Goal: Find specific page/section: Find specific page/section

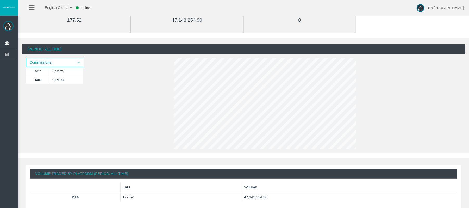
scroll to position [69, 0]
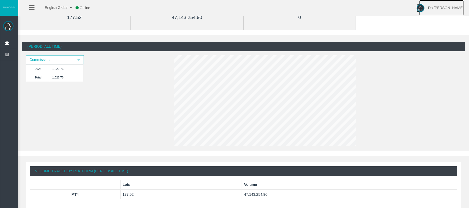
click at [461, 9] on span "Do [PERSON_NAME]" at bounding box center [446, 8] width 36 height 4
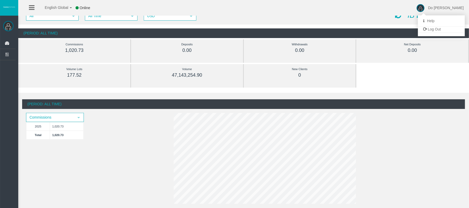
scroll to position [0, 0]
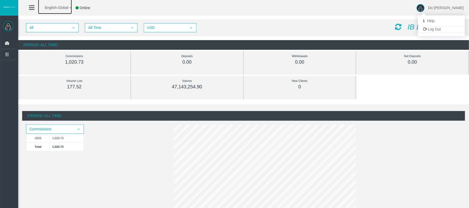
click at [40, 10] on link "English Global" at bounding box center [55, 6] width 34 height 16
click at [35, 8] on li at bounding box center [32, 8] width 8 height 16
click at [30, 7] on icon at bounding box center [31, 7] width 5 height 7
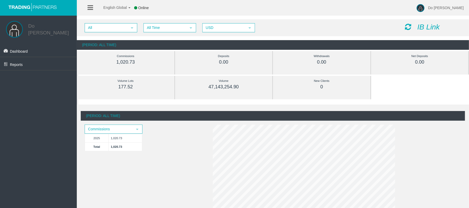
click at [39, 68] on li "Reports Trading Clients List Partners Hierarchy" at bounding box center [38, 63] width 77 height 13
click at [185, 30] on span "All Time" at bounding box center [165, 28] width 42 height 8
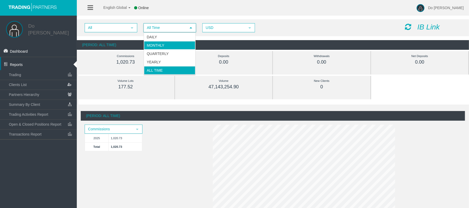
click at [169, 46] on li "Monthly" at bounding box center [169, 45] width 51 height 8
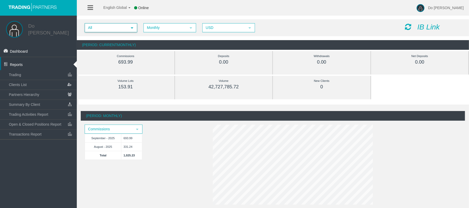
click at [124, 28] on span "All" at bounding box center [106, 28] width 42 height 8
click at [122, 42] on li "IB11ars" at bounding box center [110, 44] width 51 height 8
click at [118, 30] on span "IB11ars" at bounding box center [106, 28] width 42 height 8
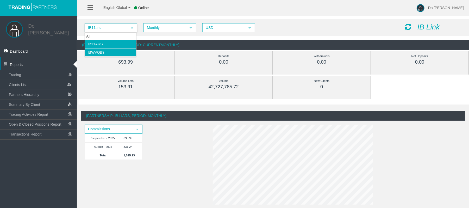
click at [113, 52] on li "IBwvqb9" at bounding box center [110, 52] width 51 height 8
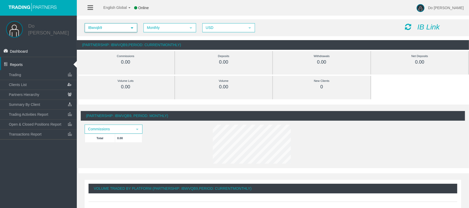
click at [117, 28] on span "IBwvqb9" at bounding box center [106, 28] width 42 height 8
click at [113, 43] on li "IB11ars" at bounding box center [110, 44] width 51 height 8
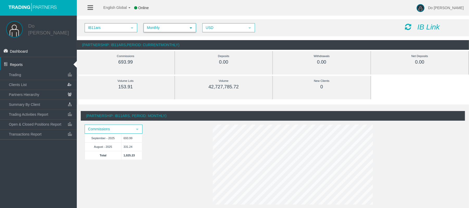
click at [180, 30] on span "Monthly" at bounding box center [165, 28] width 42 height 8
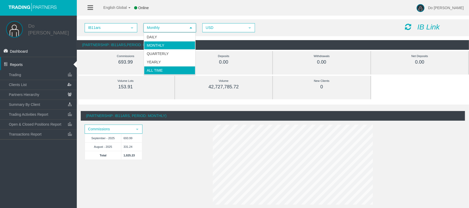
click at [173, 67] on li "All Time" at bounding box center [169, 70] width 51 height 8
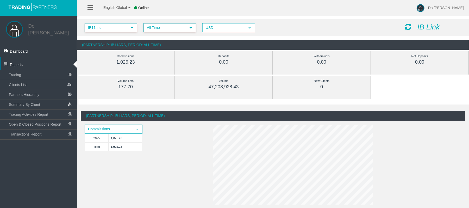
click at [118, 27] on span "IB11ars" at bounding box center [106, 28] width 42 height 8
click at [118, 51] on li "IBwvqb9" at bounding box center [110, 52] width 51 height 8
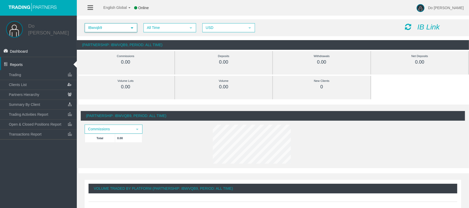
click at [115, 30] on span "IBwvqb9" at bounding box center [106, 28] width 42 height 8
click at [115, 43] on li "IB11ars" at bounding box center [110, 44] width 51 height 8
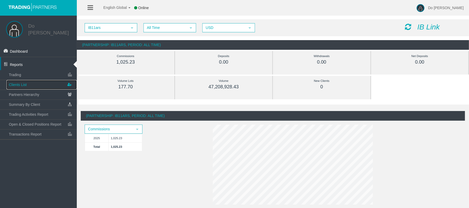
click at [47, 84] on link "Clients List" at bounding box center [42, 84] width 70 height 9
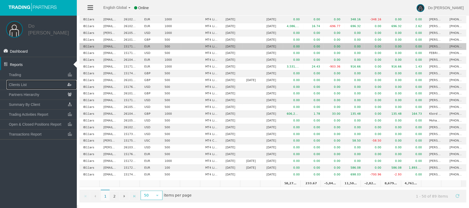
scroll to position [233, 0]
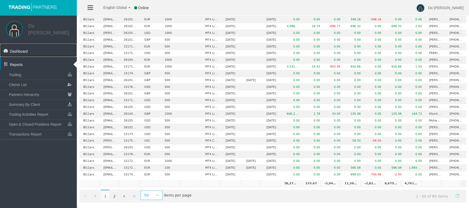
click at [34, 49] on link "Dashboard" at bounding box center [38, 50] width 77 height 13
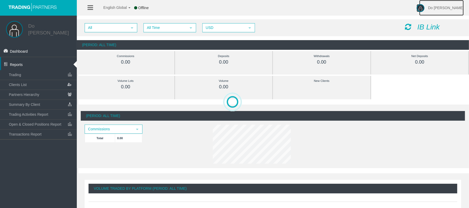
click at [463, 12] on link "Do Thao" at bounding box center [441, 8] width 45 height 16
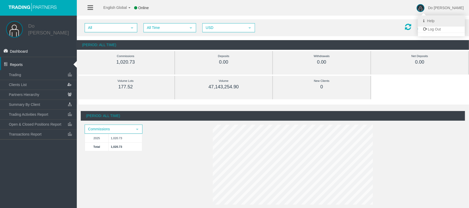
click at [453, 17] on link "Help" at bounding box center [441, 20] width 47 height 11
click at [453, 9] on span "Do Thao" at bounding box center [446, 8] width 36 height 4
click at [424, 21] on icon at bounding box center [423, 20] width 1 height 9
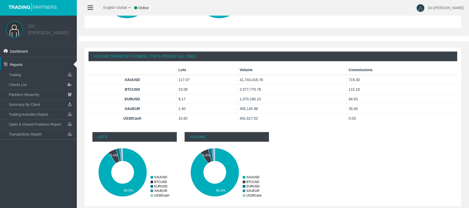
scroll to position [319, 0]
